Goal: Task Accomplishment & Management: Use online tool/utility

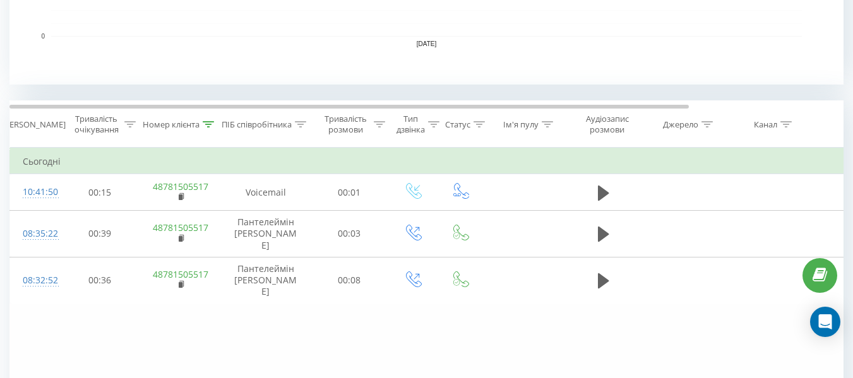
click at [212, 124] on icon at bounding box center [208, 124] width 11 height 6
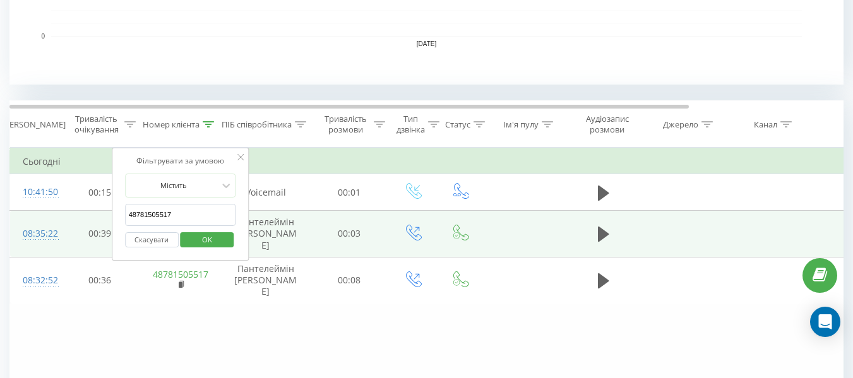
drag, startPoint x: 188, startPoint y: 222, endPoint x: 63, endPoint y: 222, distance: 124.4
click at [63, 222] on table "Фільтрувати за умовою Дорівнює Скасувати OK Фільтрувати за умовою Містить 48781…" at bounding box center [521, 226] width 1024 height 157
paste input "60 543 61 5"
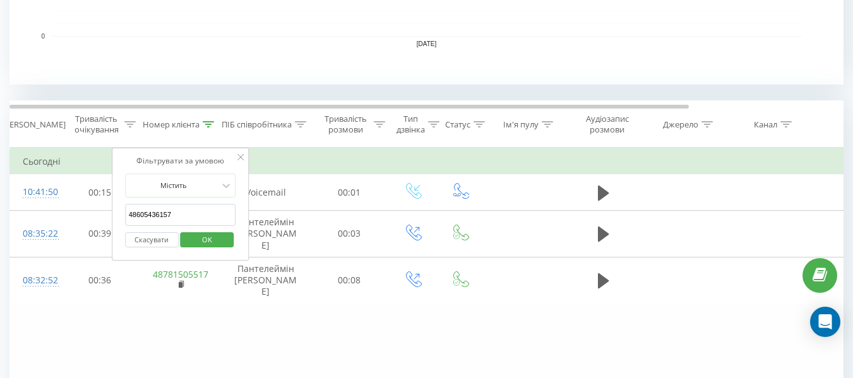
click at [205, 247] on span "OK" at bounding box center [206, 240] width 35 height 20
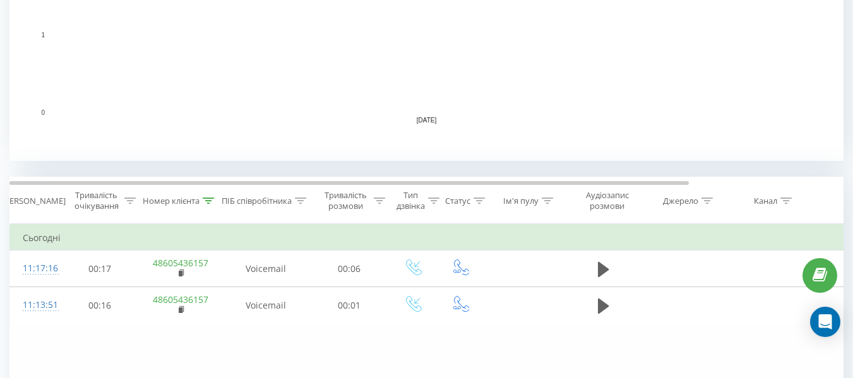
scroll to position [546, 0]
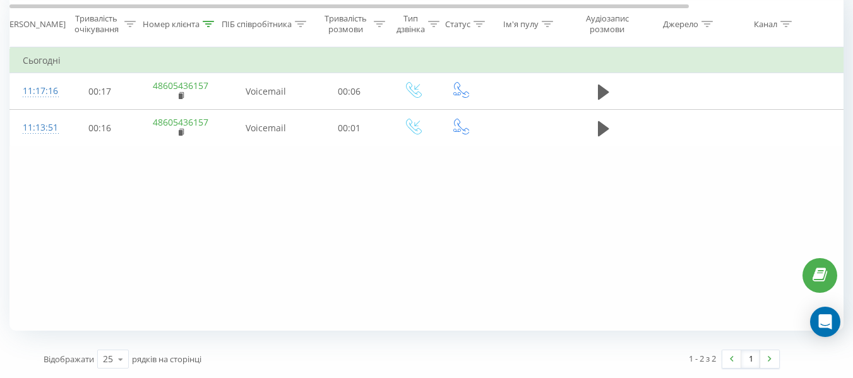
drag, startPoint x: 210, startPoint y: 23, endPoint x: 188, endPoint y: 130, distance: 109.5
click at [210, 23] on icon at bounding box center [208, 23] width 11 height 6
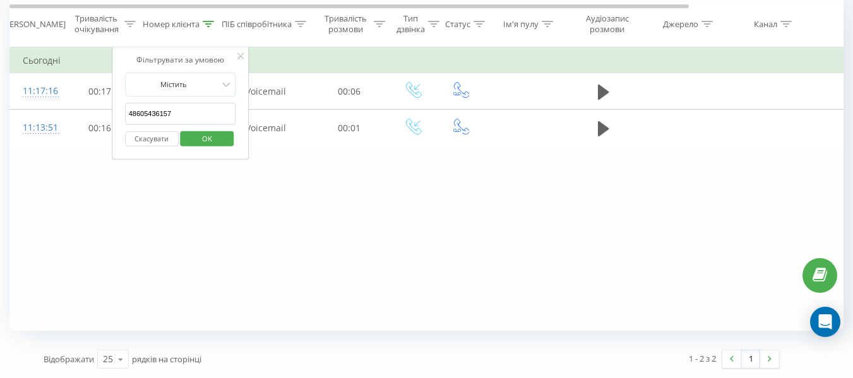
click at [75, 122] on table "Фільтрувати за умовою Дорівнює Скасувати OK Фільтрувати за умовою Містить 48605…" at bounding box center [521, 97] width 1024 height 100
click at [181, 117] on input "48605436157" at bounding box center [180, 114] width 111 height 22
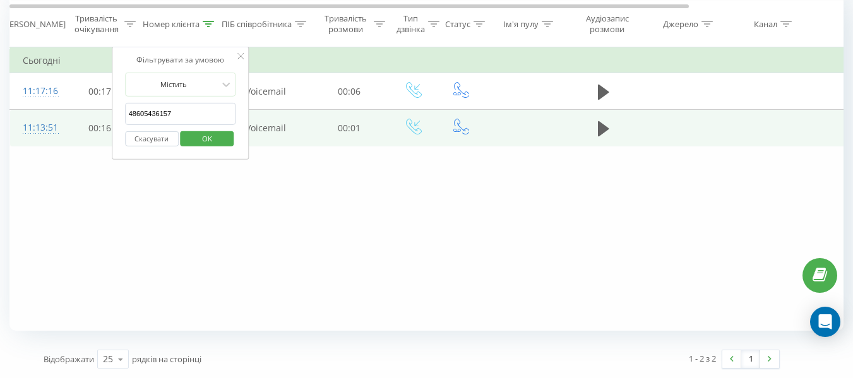
drag, startPoint x: 181, startPoint y: 117, endPoint x: 71, endPoint y: 119, distance: 109.3
click at [71, 119] on table "Фільтрувати за умовою Дорівнює Скасувати OK Фільтрувати за умовою Містить 48605…" at bounding box center [521, 97] width 1024 height 100
paste input "69 358 35 80"
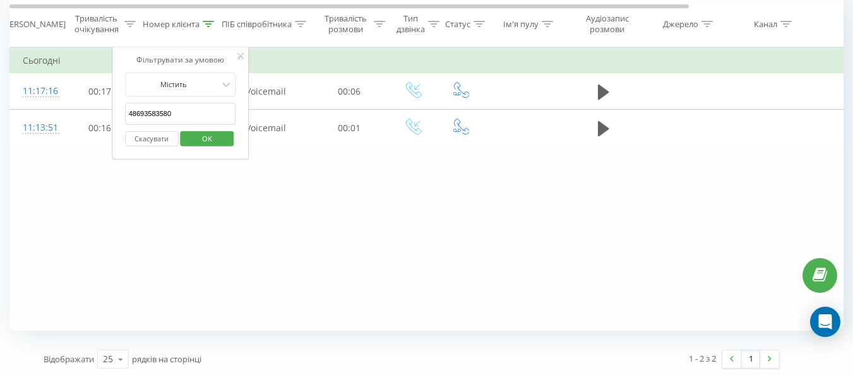
type input "48693583580"
click at [225, 140] on button "OK" at bounding box center [208, 139] width 54 height 16
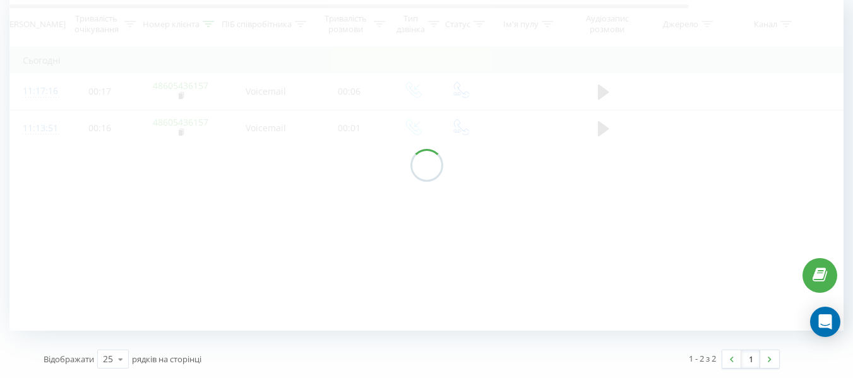
scroll to position [546, 0]
